Goal: Task Accomplishment & Management: Manage account settings

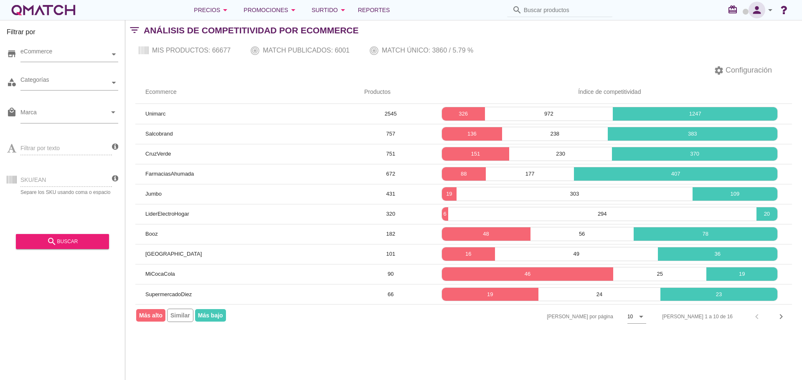
click at [762, 10] on icon "person" at bounding box center [756, 10] width 17 height 12
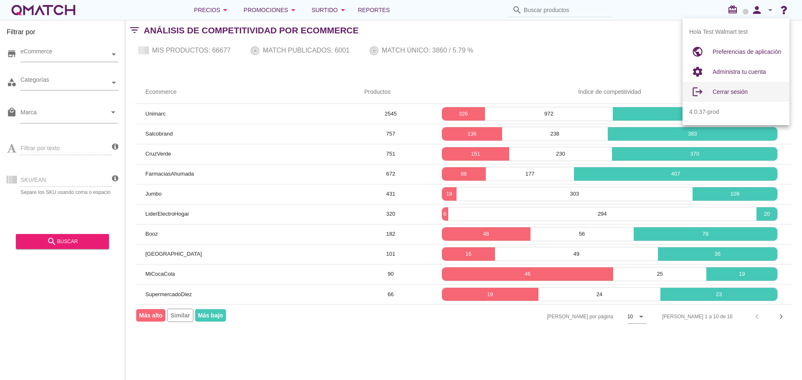
click at [730, 96] on div "Cerrar sesión" at bounding box center [747, 92] width 70 height 10
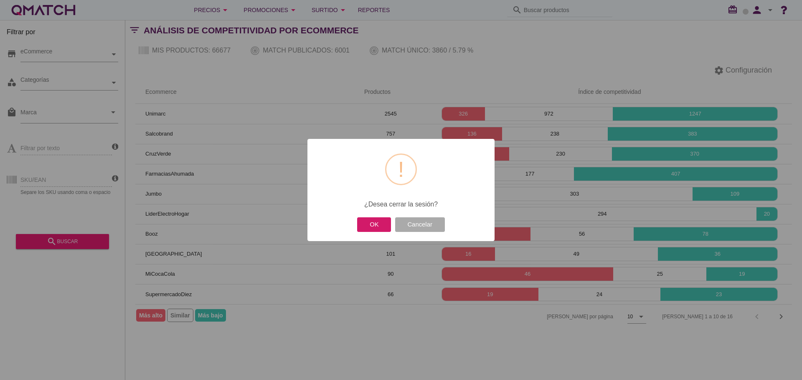
click at [378, 232] on button "OK" at bounding box center [374, 225] width 34 height 15
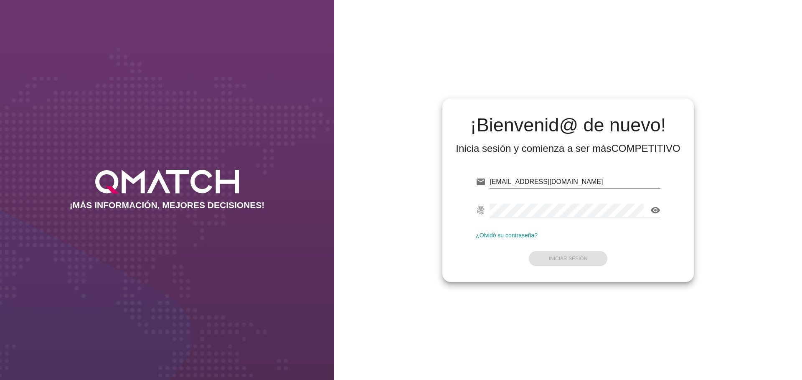
click at [599, 182] on input "[EMAIL_ADDRESS][DOMAIN_NAME]" at bounding box center [574, 181] width 171 height 13
type input "[EMAIL_ADDRESS][DOMAIN_NAME]"
click at [581, 259] on strong "Iniciar Sesión" at bounding box center [568, 259] width 39 height 6
